Goal: Task Accomplishment & Management: Manage account settings

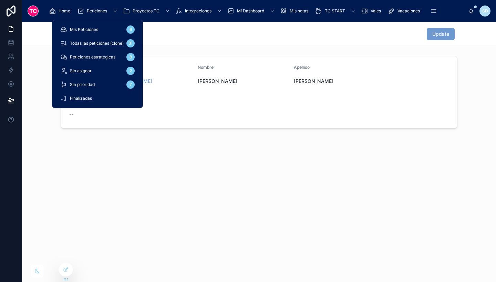
click at [95, 15] on div "Peticiones" at bounding box center [98, 11] width 42 height 11
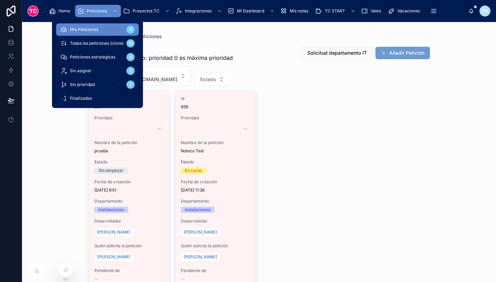
click at [108, 70] on div "Sin asignar 2" at bounding box center [97, 70] width 74 height 11
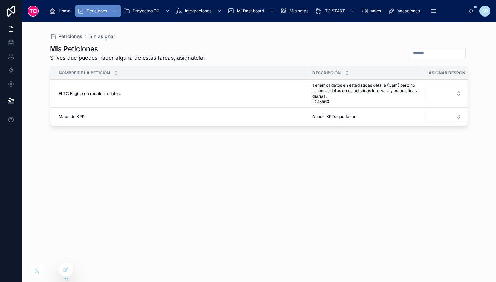
click at [257, 148] on div "Mis Peticiones Si ves que puedes hacer alguna de estas tareas, asignatela! Nomb…" at bounding box center [259, 157] width 418 height 234
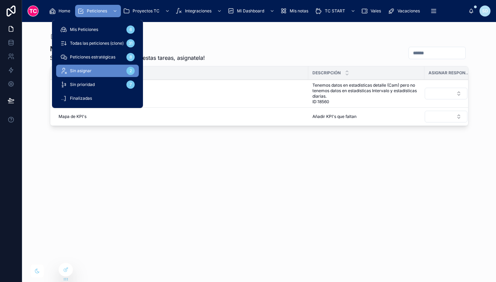
click at [106, 46] on span "Todas las peticiones (clone)" at bounding box center [97, 44] width 54 height 6
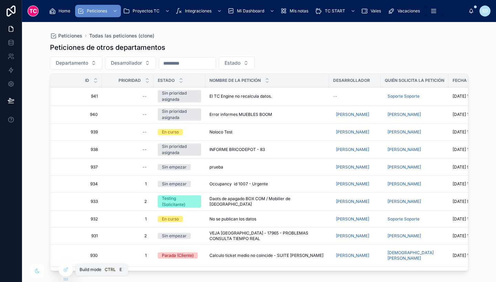
click at [68, 269] on icon at bounding box center [66, 270] width 6 height 6
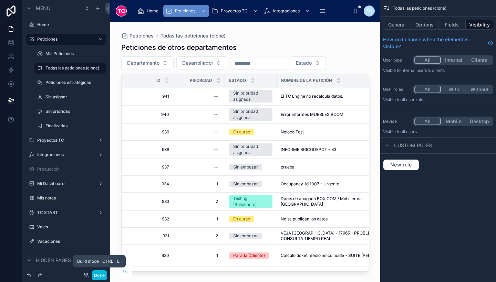
click at [100, 275] on button "Done" at bounding box center [99, 276] width 15 height 10
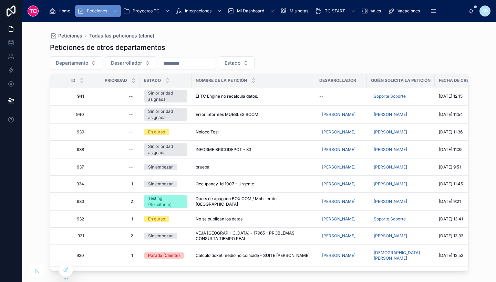
scroll to position [0, 14]
click at [268, 90] on td "El TC Engine no recalcula datos. El TC Engine no recalcula datos." at bounding box center [253, 96] width 124 height 18
click at [269, 94] on div "El TC Engine no recalcula datos. El TC Engine no recalcula datos." at bounding box center [252, 97] width 115 height 6
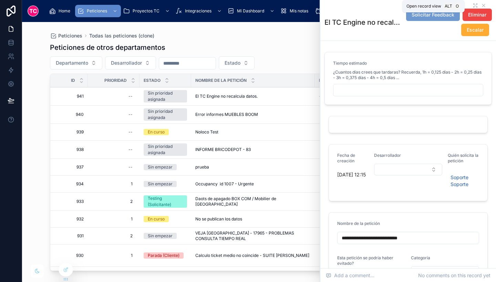
click at [473, 4] on icon at bounding box center [476, 6] width 6 height 6
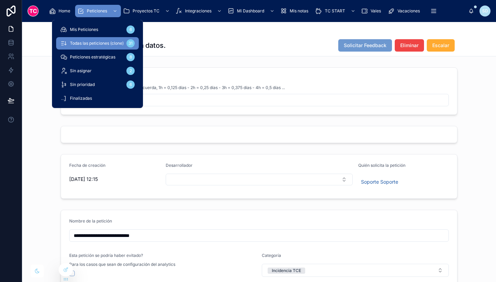
click at [87, 44] on span "Todas las peticiones (clone)" at bounding box center [97, 44] width 54 height 6
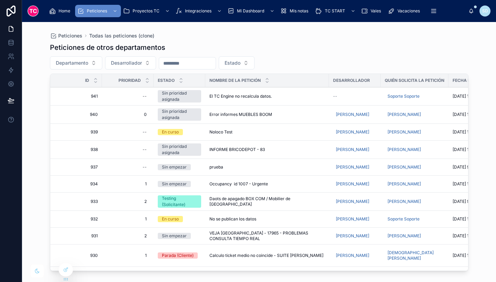
click at [268, 113] on span "Error informes MUEBLES BOOM" at bounding box center [240, 115] width 63 height 6
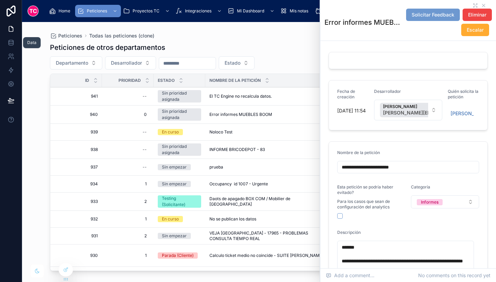
click at [12, 40] on icon at bounding box center [11, 41] width 4 height 2
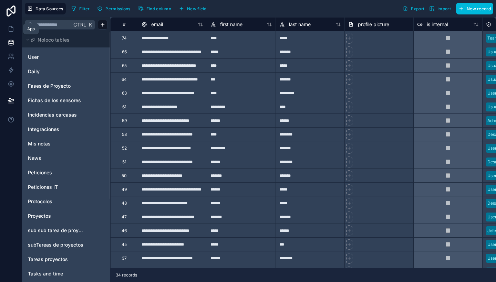
click at [10, 31] on icon at bounding box center [11, 28] width 7 height 7
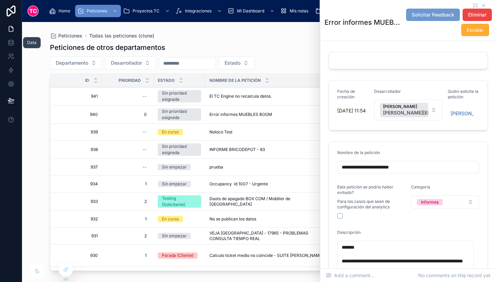
click at [7, 44] on link at bounding box center [11, 43] width 22 height 14
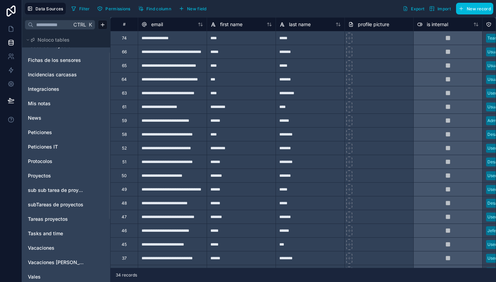
scroll to position [42, 0]
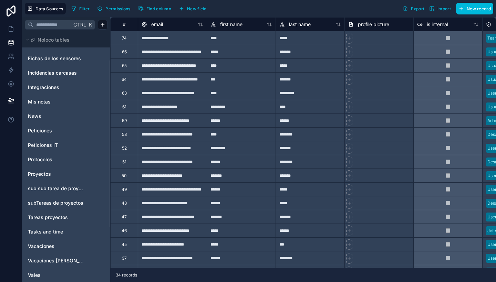
click at [59, 132] on link "Peticiones" at bounding box center [56, 130] width 56 height 7
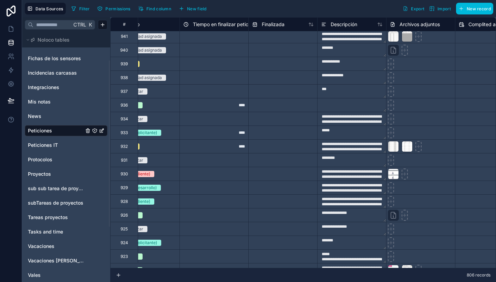
scroll to position [2, 0]
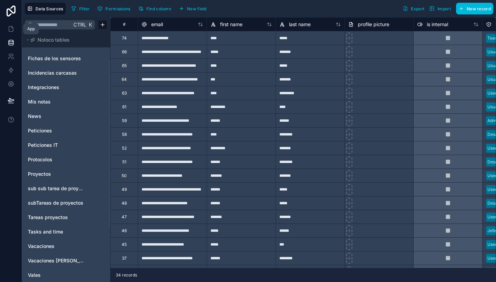
click at [9, 28] on icon at bounding box center [11, 29] width 4 height 5
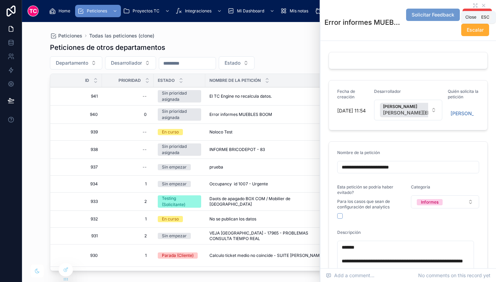
click at [482, 4] on icon at bounding box center [483, 5] width 3 height 3
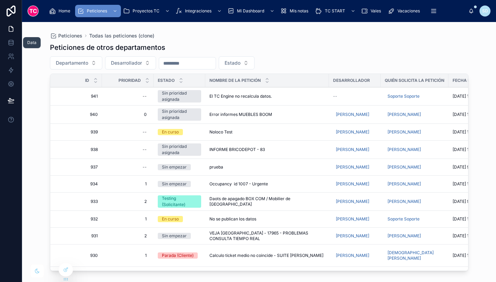
click at [10, 43] on icon at bounding box center [11, 42] width 7 height 7
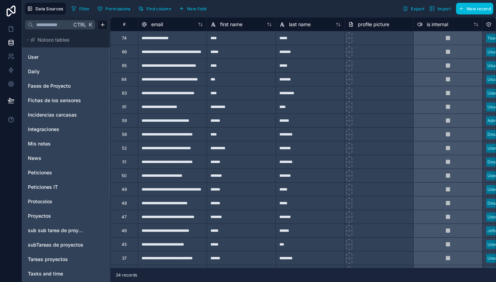
click at [60, 174] on link "Peticiones" at bounding box center [56, 172] width 56 height 7
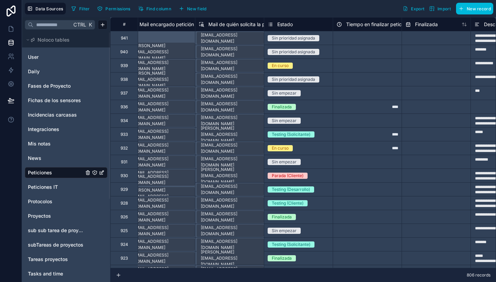
scroll to position [0, 227]
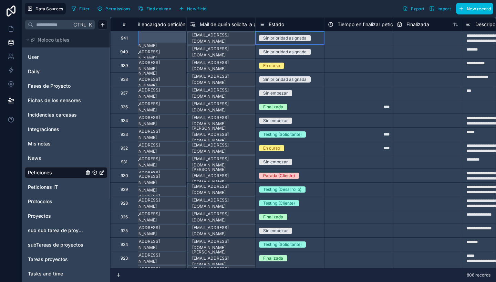
click at [291, 40] on div "Sin prioridad asignada" at bounding box center [284, 38] width 43 height 6
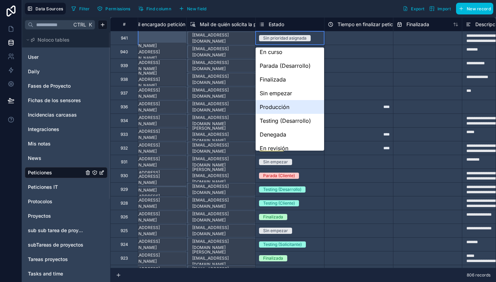
scroll to position [4, 0]
click at [295, 91] on div "Sin empezar" at bounding box center [290, 93] width 69 height 14
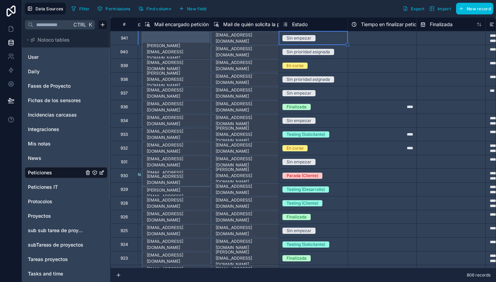
scroll to position [0, 202]
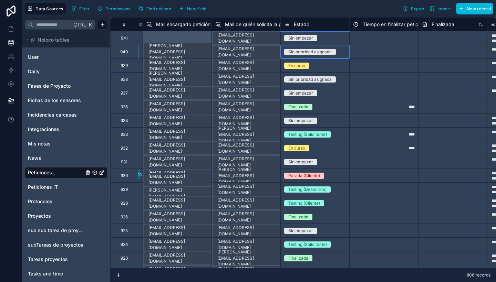
click at [339, 52] on div "Sin prioridad asignada" at bounding box center [315, 52] width 69 height 8
click at [328, 37] on div "Sin empezar" at bounding box center [315, 38] width 69 height 8
click at [343, 50] on div "Sin prioridad asignada" at bounding box center [315, 52] width 69 height 8
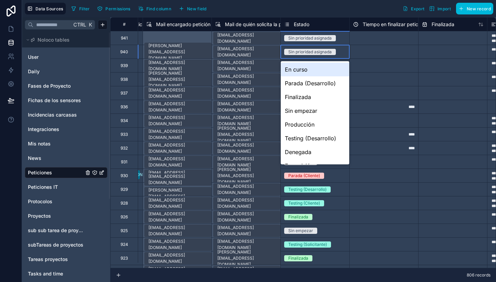
click at [343, 50] on div "Sin prioridad asignada" at bounding box center [315, 52] width 69 height 8
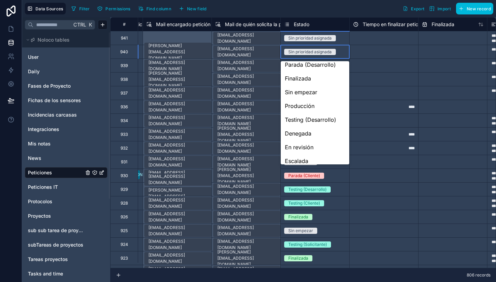
scroll to position [16, 0]
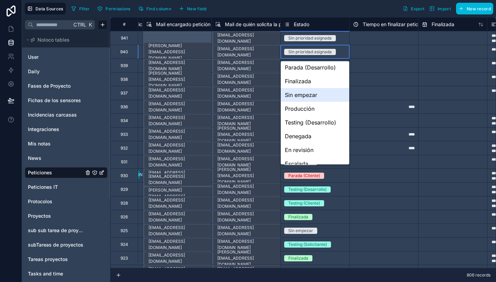
click at [322, 96] on div "Sin empezar" at bounding box center [315, 95] width 69 height 14
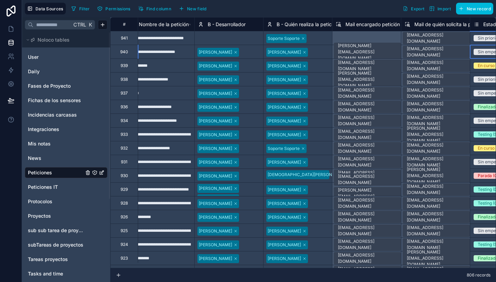
scroll to position [0, 0]
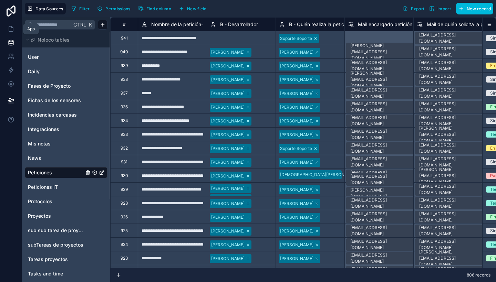
click at [13, 32] on icon at bounding box center [11, 28] width 7 height 7
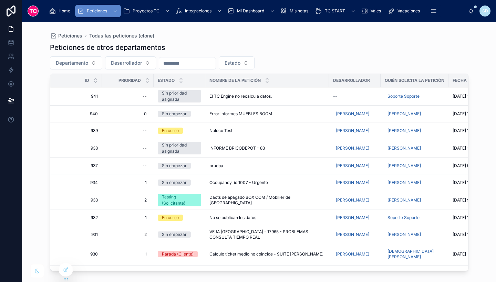
click at [290, 95] on div "El TC Engine no recalcula datos. El TC Engine no recalcula datos." at bounding box center [266, 97] width 115 height 6
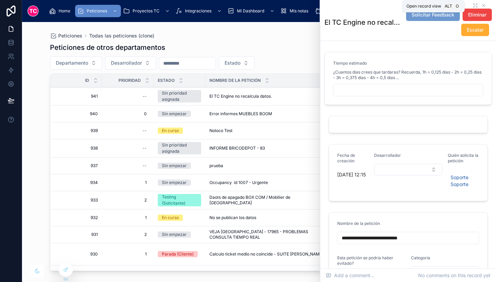
click at [473, 3] on icon at bounding box center [476, 6] width 6 height 6
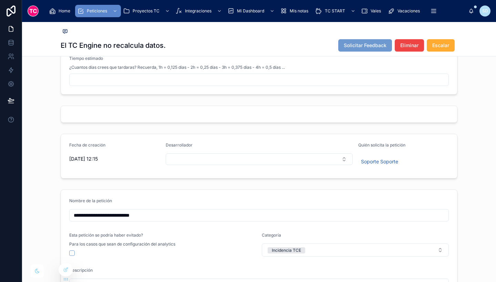
scroll to position [15, 0]
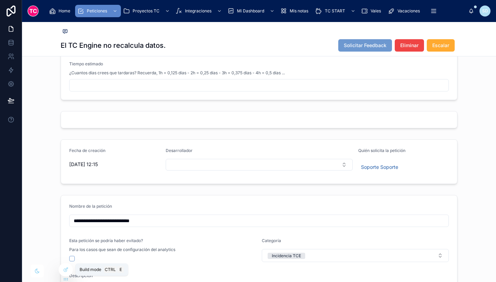
click at [65, 267] on div at bounding box center [66, 269] width 14 height 13
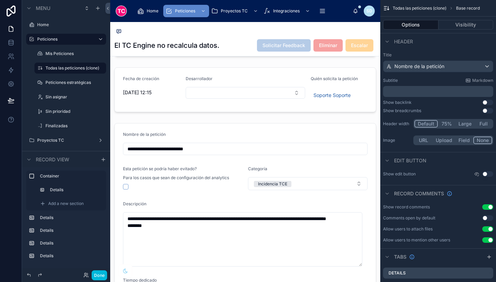
scroll to position [0, 0]
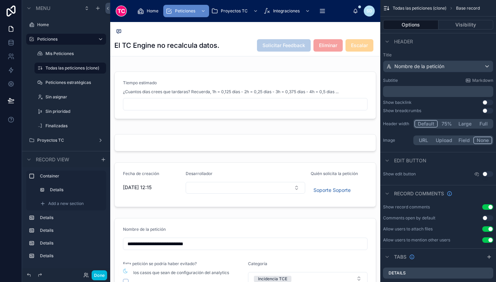
click at [410, 92] on p "﻿" at bounding box center [439, 91] width 106 height 7
click at [444, 81] on div "Subtitle Markdown" at bounding box center [438, 81] width 110 height 6
click at [432, 94] on p "﻿" at bounding box center [439, 91] width 106 height 7
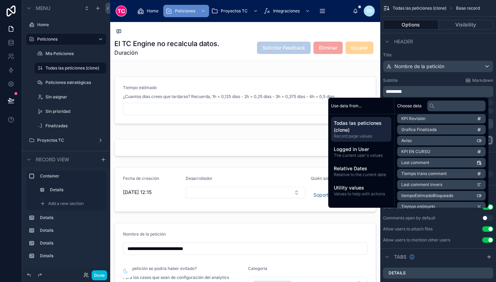
scroll to position [671, 0]
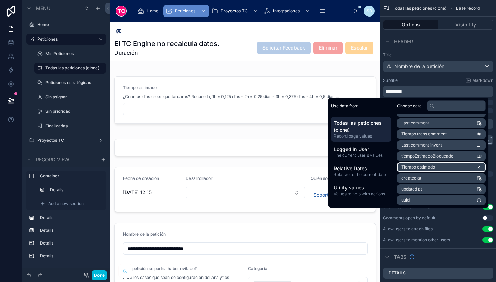
click at [448, 166] on li "Tiempo estimado" at bounding box center [441, 168] width 89 height 10
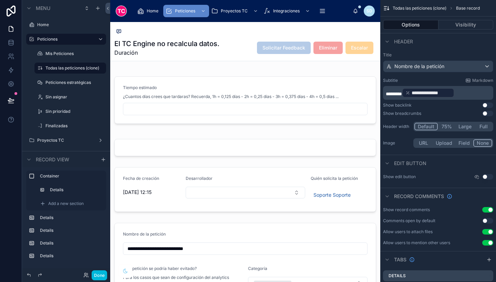
click at [441, 81] on div "Subtitle Markdown" at bounding box center [438, 81] width 110 height 6
click at [272, 142] on div at bounding box center [245, 147] width 270 height 23
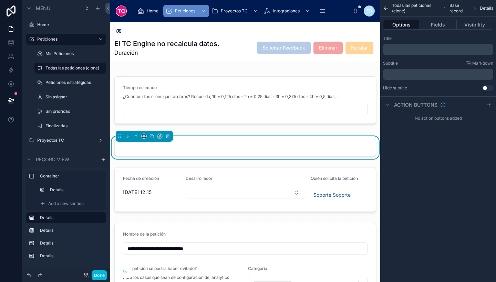
click at [337, 85] on div at bounding box center [245, 100] width 270 height 61
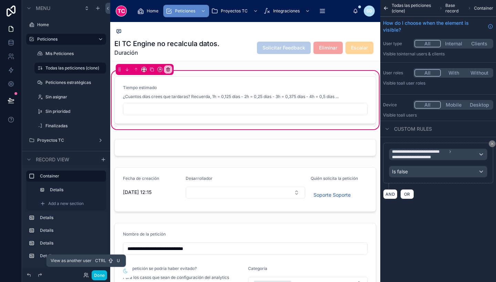
click at [83, 277] on icon at bounding box center [86, 276] width 6 height 6
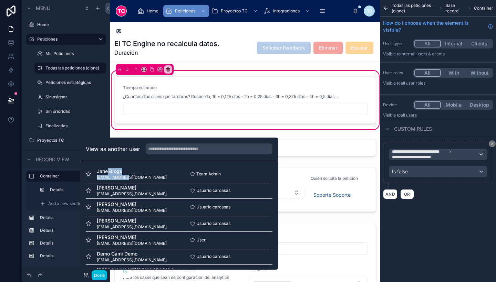
drag, startPoint x: 108, startPoint y: 173, endPoint x: 128, endPoint y: 177, distance: 20.4
click at [128, 177] on div "[PERSON_NAME] Blogs [EMAIL_ADDRESS][DOMAIN_NAME]" at bounding box center [132, 174] width 70 height 12
drag, startPoint x: 128, startPoint y: 177, endPoint x: 143, endPoint y: 178, distance: 15.6
click at [143, 178] on div "[PERSON_NAME] Blogs [EMAIL_ADDRESS][DOMAIN_NAME]" at bounding box center [132, 174] width 93 height 12
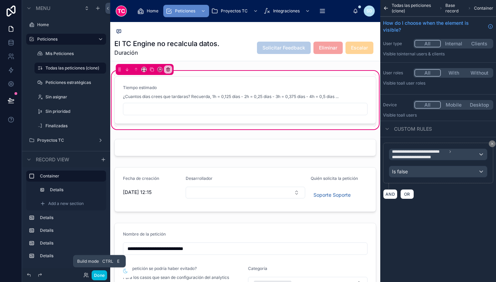
click at [103, 277] on button "Done" at bounding box center [99, 276] width 15 height 10
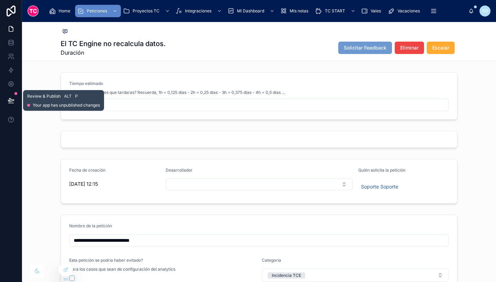
click at [10, 100] on icon at bounding box center [11, 100] width 6 height 3
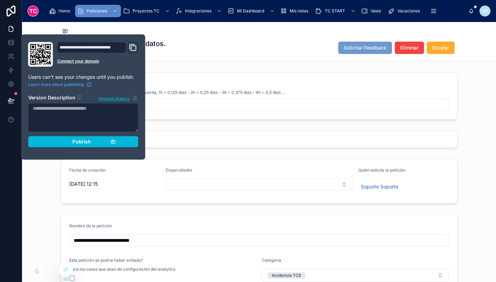
click at [82, 138] on button "Publish" at bounding box center [83, 141] width 110 height 11
